Goal: Task Accomplishment & Management: Complete application form

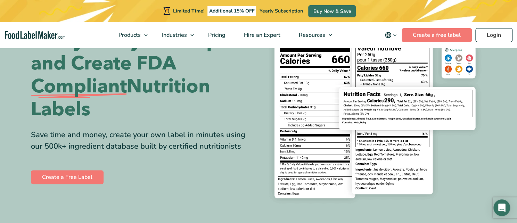
scroll to position [108, 0]
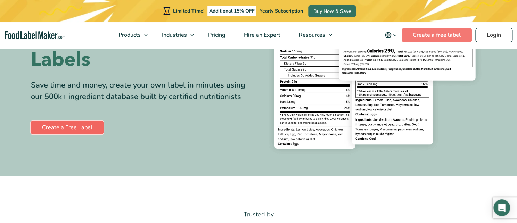
click at [73, 126] on link "Create a Free Label" at bounding box center [67, 128] width 73 height 14
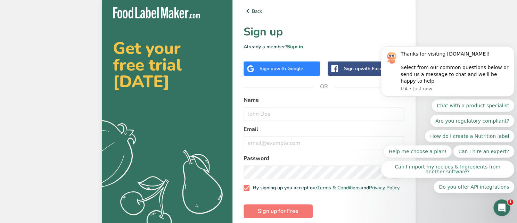
click at [182, 78] on h2 "Get your free trial today" at bounding box center [167, 65] width 108 height 50
click at [383, 118] on div "Chat with a product specialist Are you regulatory compliant? How do I create a …" at bounding box center [447, 146] width 133 height 94
click at [512, 49] on icon "Dismiss notification" at bounding box center [512, 48] width 2 height 2
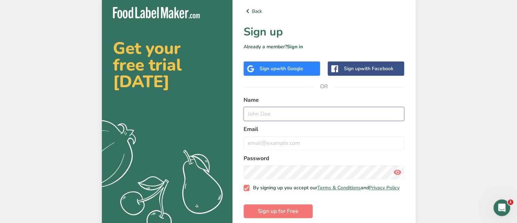
click at [256, 116] on input "text" at bounding box center [323, 114] width 161 height 14
type input "Mad Mike"
click at [264, 144] on input "email" at bounding box center [323, 143] width 161 height 14
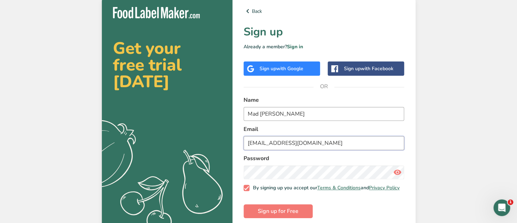
type input "pioneergroupllc@aol.com"
click at [397, 113] on input "Mad Mike" at bounding box center [323, 114] width 161 height 14
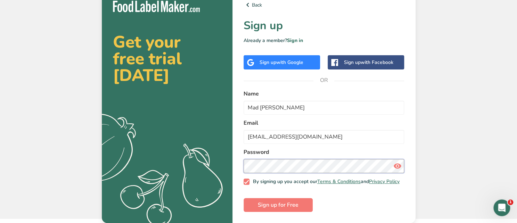
scroll to position [10, 0]
click at [282, 206] on span "Sign up for Free" at bounding box center [278, 205] width 41 height 8
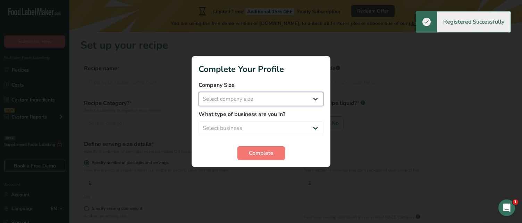
click at [199, 92] on select "Select company size Fewer than 10 Employees 10 to 50 Employees 51 to 500 Employ…" at bounding box center [261, 99] width 125 height 14
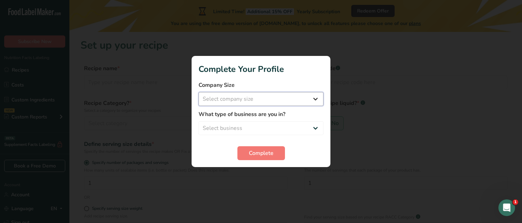
select select "1"
click option "Fewer than 10 Employees" at bounding box center [0, 0] width 0 height 0
click at [199, 121] on select "Select business Packaged Food Manufacturer Restaurant & Cafe Bakery Meal Plans …" at bounding box center [261, 128] width 125 height 14
select select "1"
click option "Packaged Food Manufacturer" at bounding box center [0, 0] width 0 height 0
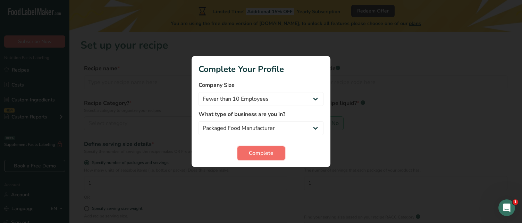
click at [249, 157] on button "Complete" at bounding box center [262, 153] width 48 height 14
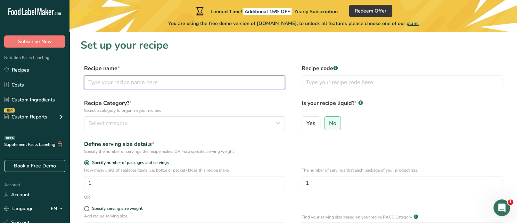
click at [189, 85] on input "text" at bounding box center [184, 82] width 201 height 14
click at [138, 82] on input "text" at bounding box center [184, 82] width 201 height 14
type input "Vanilla Mix"
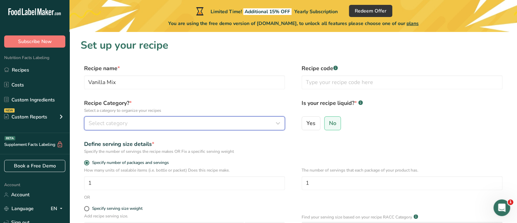
click at [119, 124] on span "Select category" at bounding box center [108, 123] width 39 height 8
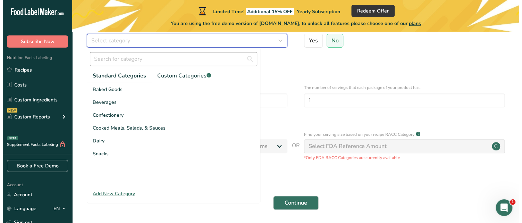
scroll to position [107, 0]
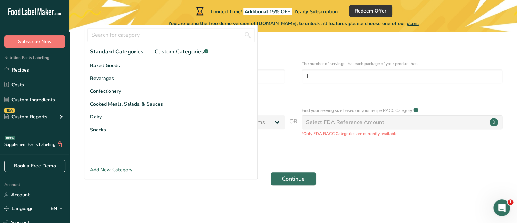
click at [118, 171] on div "Add New Category" at bounding box center [170, 169] width 173 height 7
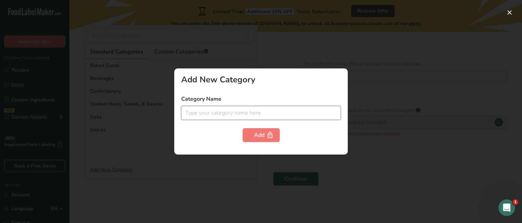
click at [204, 110] on input "text" at bounding box center [261, 113] width 160 height 14
type input "P"
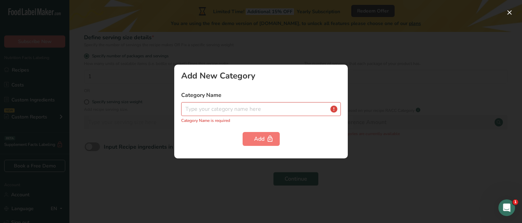
click at [258, 50] on div at bounding box center [261, 111] width 522 height 223
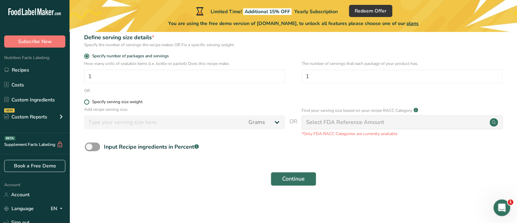
click at [86, 100] on span at bounding box center [86, 101] width 5 height 5
click at [86, 100] on input "Specify serving size weight" at bounding box center [86, 102] width 5 height 5
radio input "true"
radio input "false"
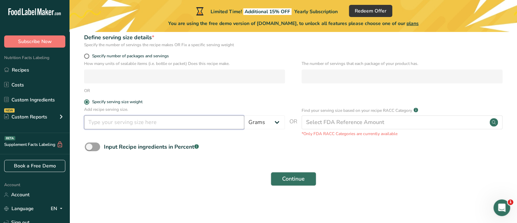
click at [94, 121] on input "number" at bounding box center [164, 122] width 160 height 14
type input "4"
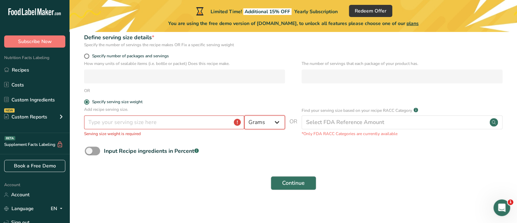
click at [244, 115] on select "Grams kg mg mcg lb oz l mL fl oz tbsp tsp cup qt gallon" at bounding box center [264, 122] width 41 height 14
select select "5"
click option "oz" at bounding box center [0, 0] width 0 height 0
drag, startPoint x: 138, startPoint y: 127, endPoint x: 91, endPoint y: 124, distance: 46.9
click at [91, 124] on input "number" at bounding box center [164, 122] width 160 height 14
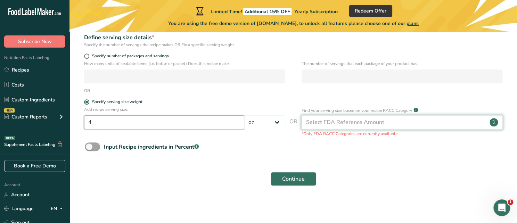
type input "4"
click at [315, 123] on div "Select FDA Reference Amount" at bounding box center [345, 122] width 78 height 8
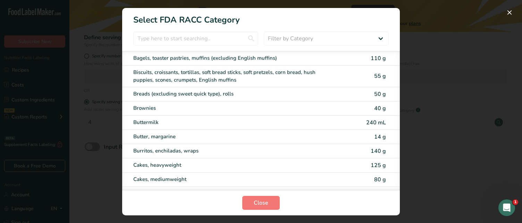
click at [453, 107] on div "RACC Category Selection Modal" at bounding box center [261, 111] width 522 height 223
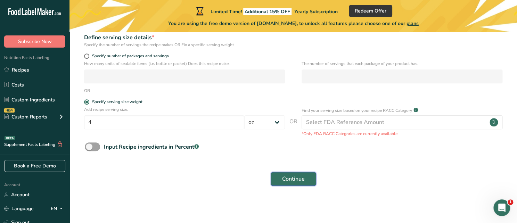
click at [298, 183] on span "Continue" at bounding box center [293, 179] width 23 height 8
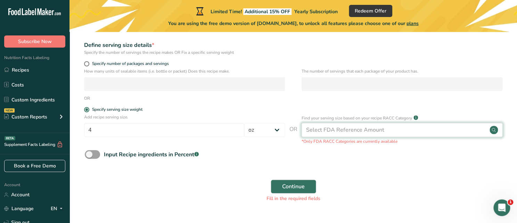
click at [495, 127] on circle at bounding box center [493, 130] width 8 height 8
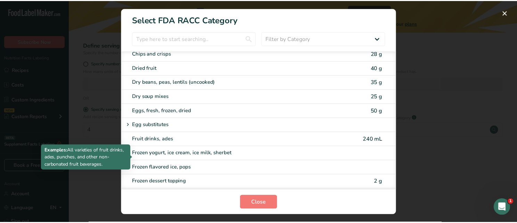
scroll to position [357, 0]
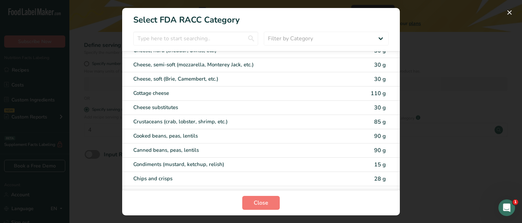
click at [71, 20] on div "RACC Category Selection Modal" at bounding box center [261, 111] width 522 height 223
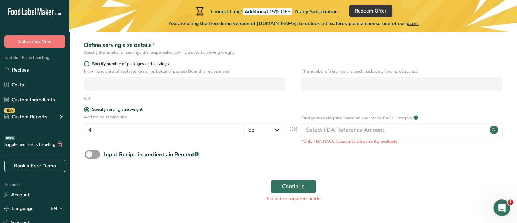
click at [89, 63] on span at bounding box center [86, 63] width 5 height 5
click at [89, 63] on input "Specify number of packages and servings" at bounding box center [86, 63] width 5 height 5
radio input "true"
radio input "false"
select select "0"
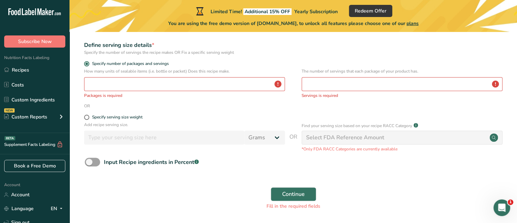
click at [88, 119] on span at bounding box center [86, 117] width 5 height 5
click at [88, 119] on input "Specify serving size weight" at bounding box center [86, 117] width 5 height 5
radio input "true"
radio input "false"
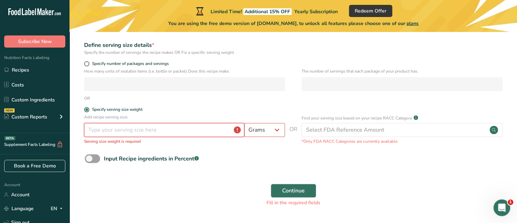
click at [124, 134] on input "number" at bounding box center [164, 130] width 160 height 14
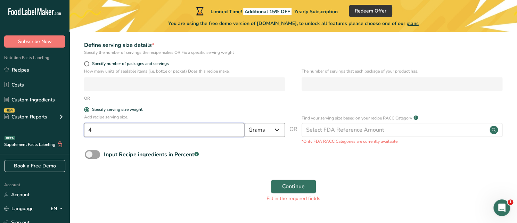
type input "4"
click at [244, 123] on select "Grams kg mg mcg lb oz l mL fl oz tbsp tsp cup qt gallon" at bounding box center [264, 130] width 41 height 14
select select "5"
click option "oz" at bounding box center [0, 0] width 0 height 0
click at [288, 186] on span "Continue" at bounding box center [293, 186] width 23 height 8
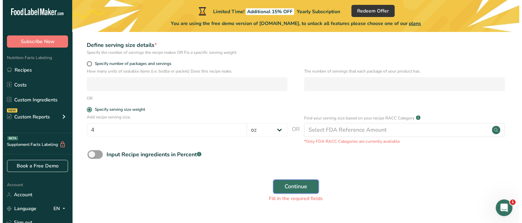
scroll to position [123, 0]
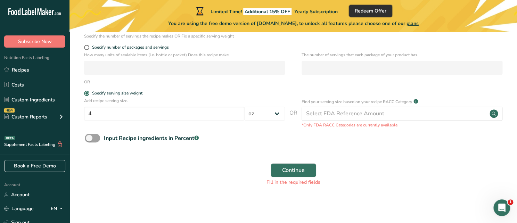
click at [386, 11] on span "Redeem Offer" at bounding box center [371, 10] width 32 height 7
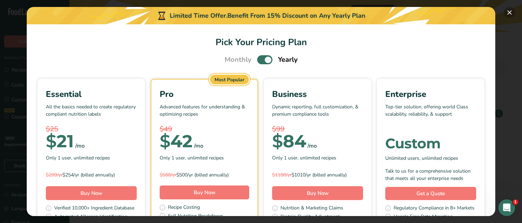
click at [508, 12] on button "Pick Your Pricing Plan Modal" at bounding box center [509, 12] width 11 height 11
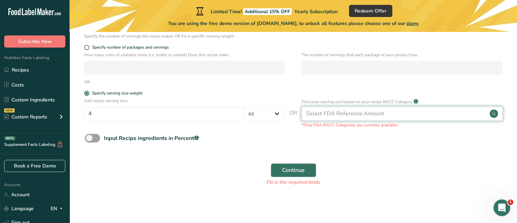
click at [318, 115] on div "Select FDA Reference Amount" at bounding box center [345, 113] width 78 height 8
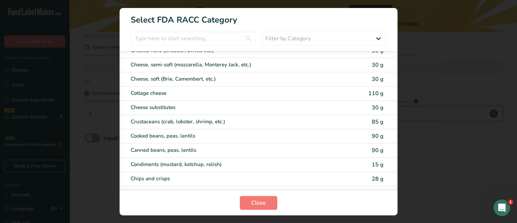
scroll to position [357, 0]
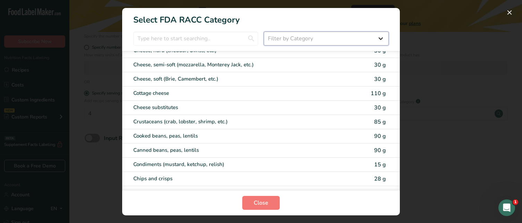
click at [264, 32] on select "Filter by Category All Bakery products Beverages Cereals and other grain produc…" at bounding box center [326, 39] width 125 height 14
click at [493, 49] on div "RACC Category Selection Modal" at bounding box center [261, 111] width 522 height 223
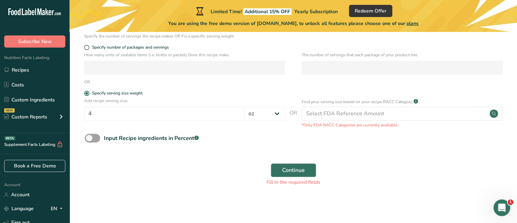
scroll to position [0, 0]
click at [90, 139] on span at bounding box center [92, 138] width 15 height 9
click at [89, 139] on input "Input Recipe ingredients in Percent .a-a{fill:#347362;}.b-a{fill:#fff;}" at bounding box center [87, 138] width 5 height 5
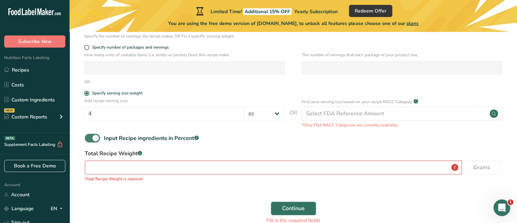
click at [90, 139] on span at bounding box center [92, 138] width 15 height 9
click at [89, 139] on input "Input Recipe ingredients in Percent .a-a{fill:#347362;}.b-a{fill:#fff;}" at bounding box center [87, 138] width 5 height 5
checkbox input "false"
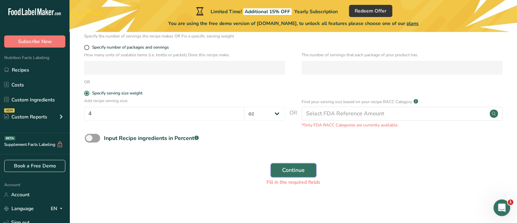
click at [291, 174] on span "Continue" at bounding box center [293, 170] width 23 height 8
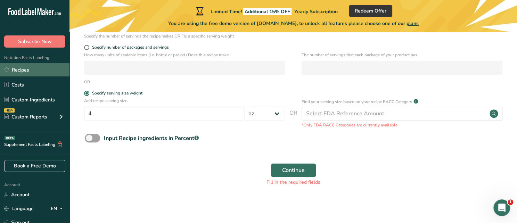
click at [24, 71] on link "Recipes" at bounding box center [34, 69] width 69 height 13
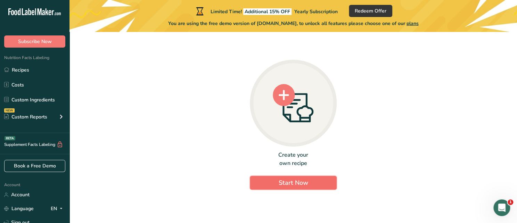
click at [309, 184] on button "Start Now" at bounding box center [293, 183] width 87 height 14
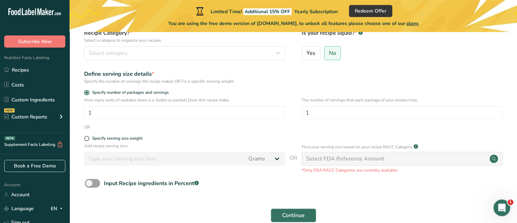
scroll to position [107, 0]
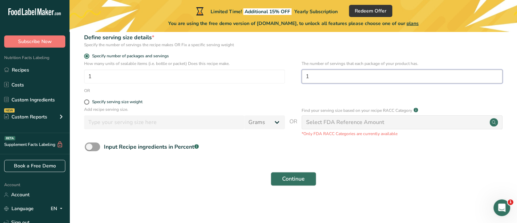
drag, startPoint x: 310, startPoint y: 75, endPoint x: 295, endPoint y: 77, distance: 14.7
click at [301, 77] on input "1" at bounding box center [401, 76] width 201 height 14
type input "8"
click at [250, 107] on p "Add recipe serving size." at bounding box center [184, 109] width 201 height 6
click at [289, 181] on span "Continue" at bounding box center [293, 179] width 23 height 8
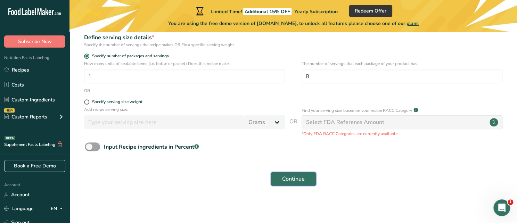
scroll to position [114, 0]
